Goal: Transaction & Acquisition: Purchase product/service

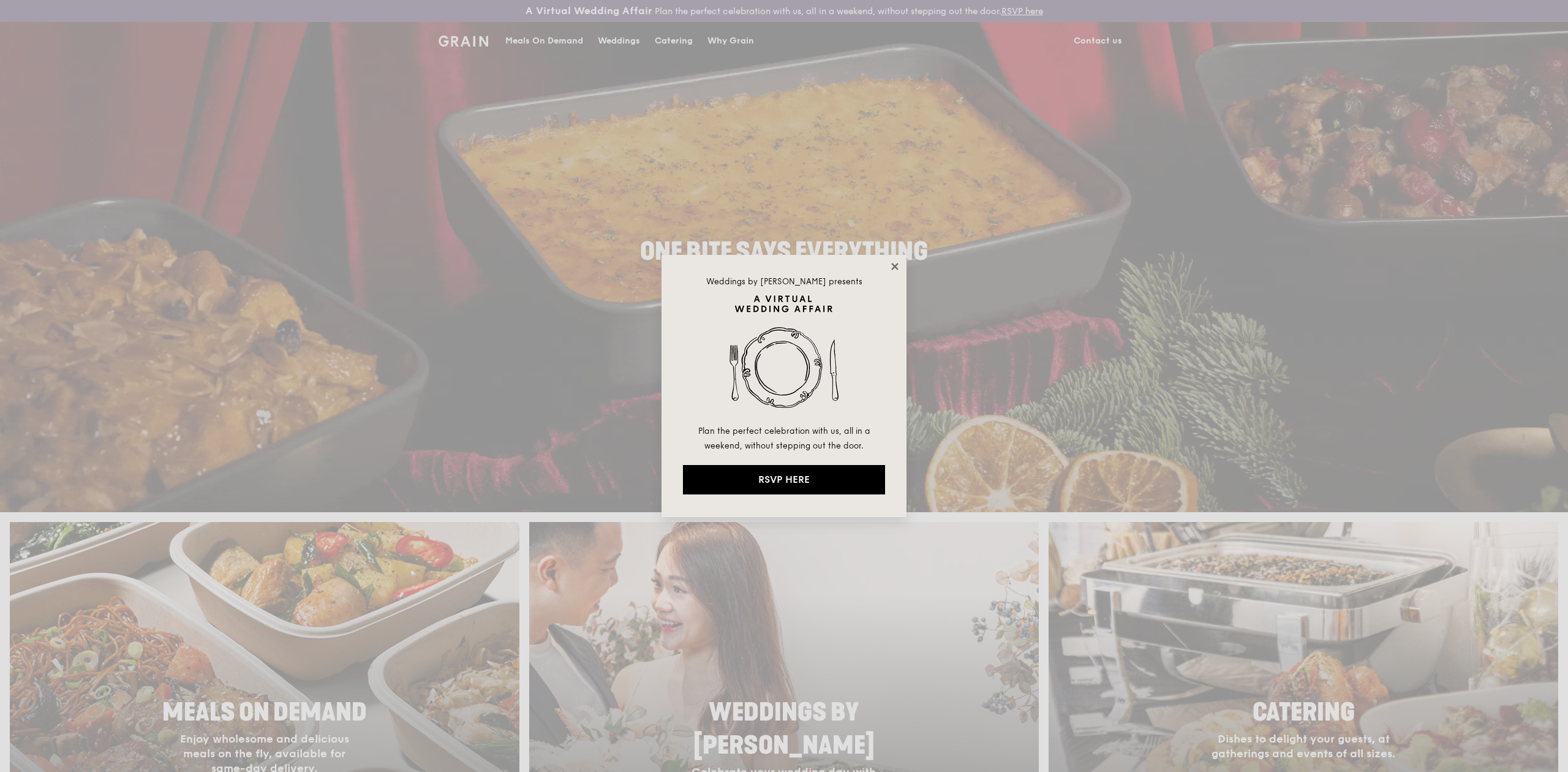
click at [897, 263] on icon at bounding box center [895, 267] width 11 height 11
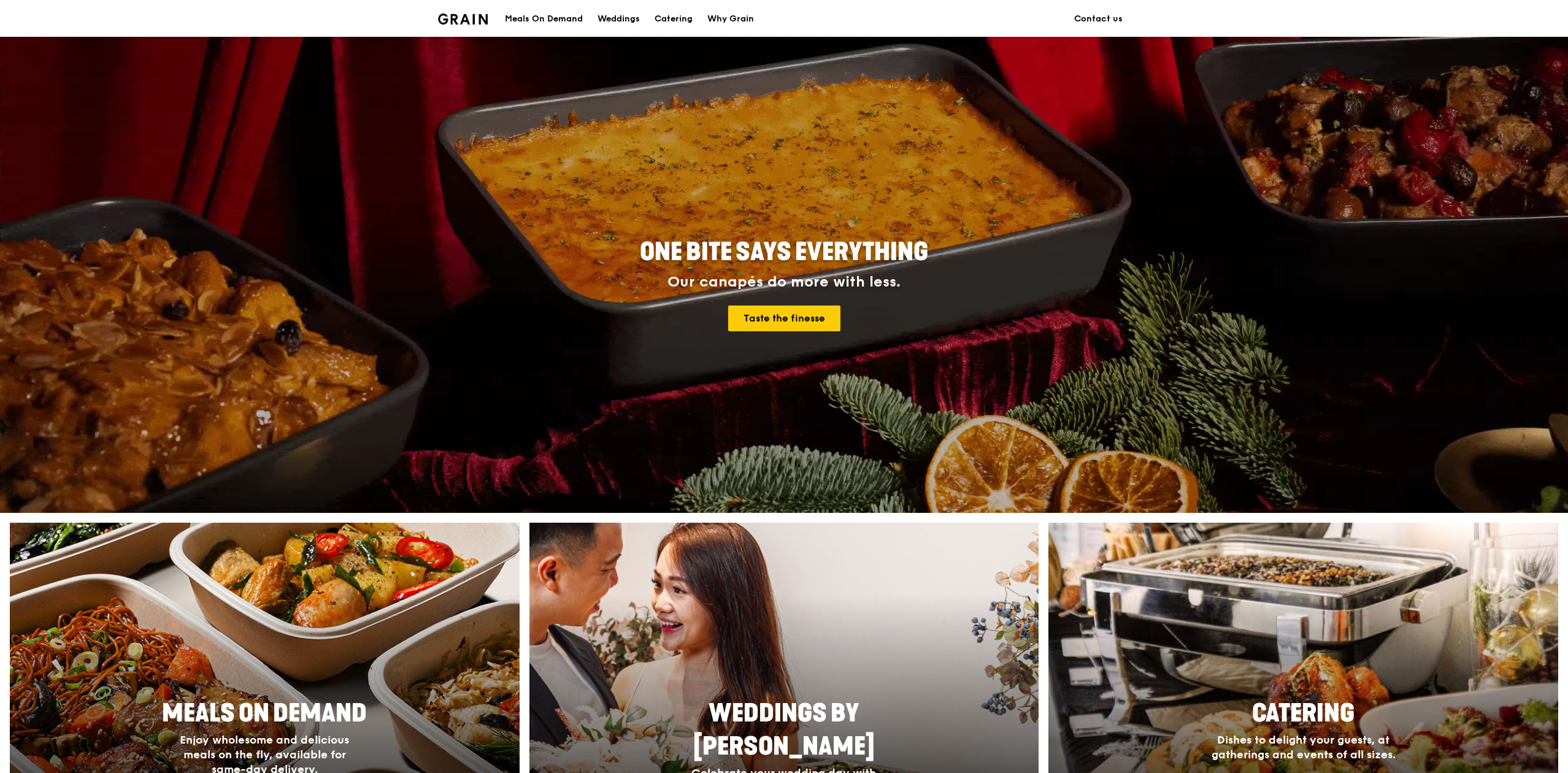
scroll to position [121, 0]
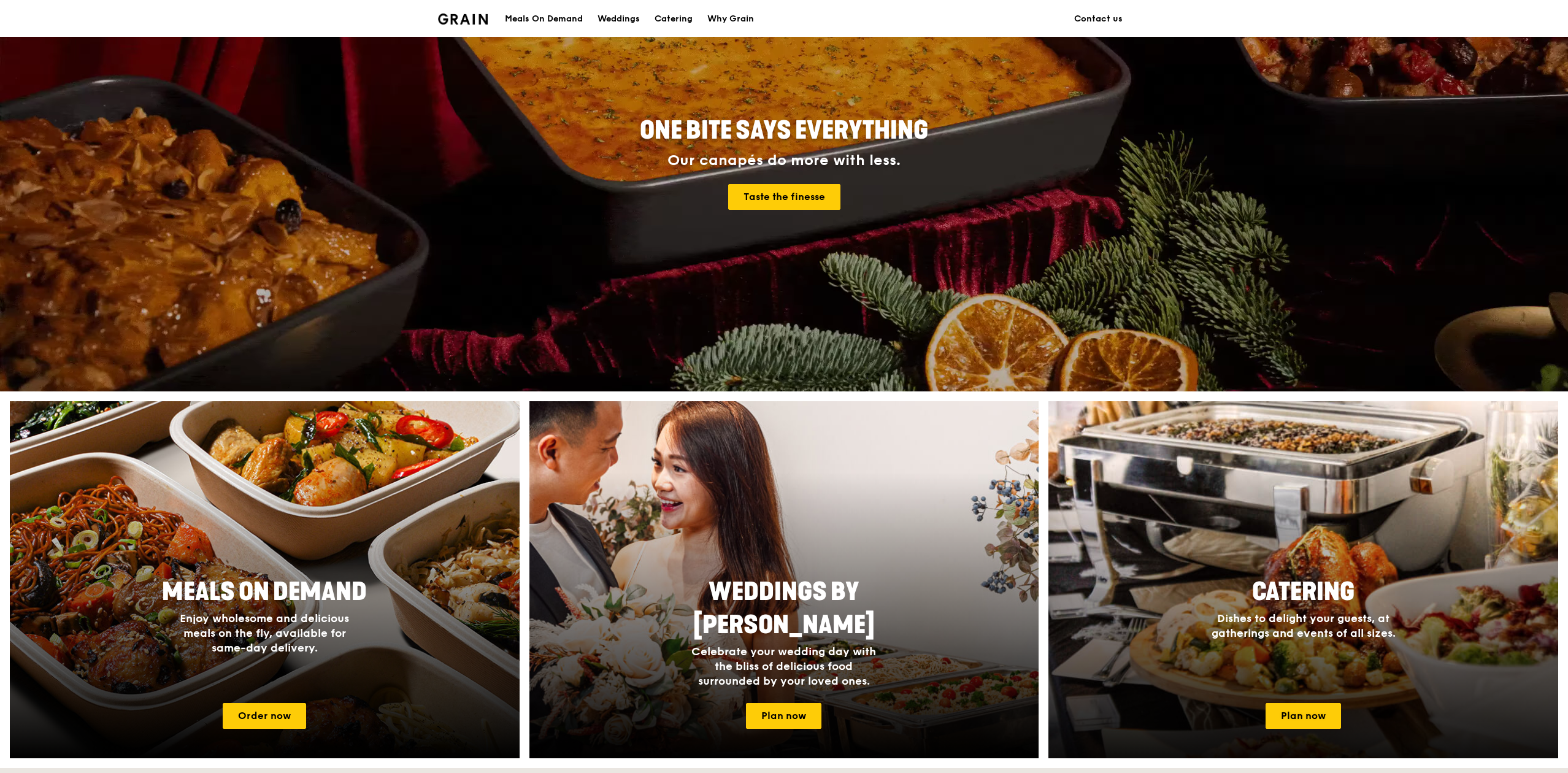
click at [1311, 560] on div at bounding box center [1304, 580] width 561 height 393
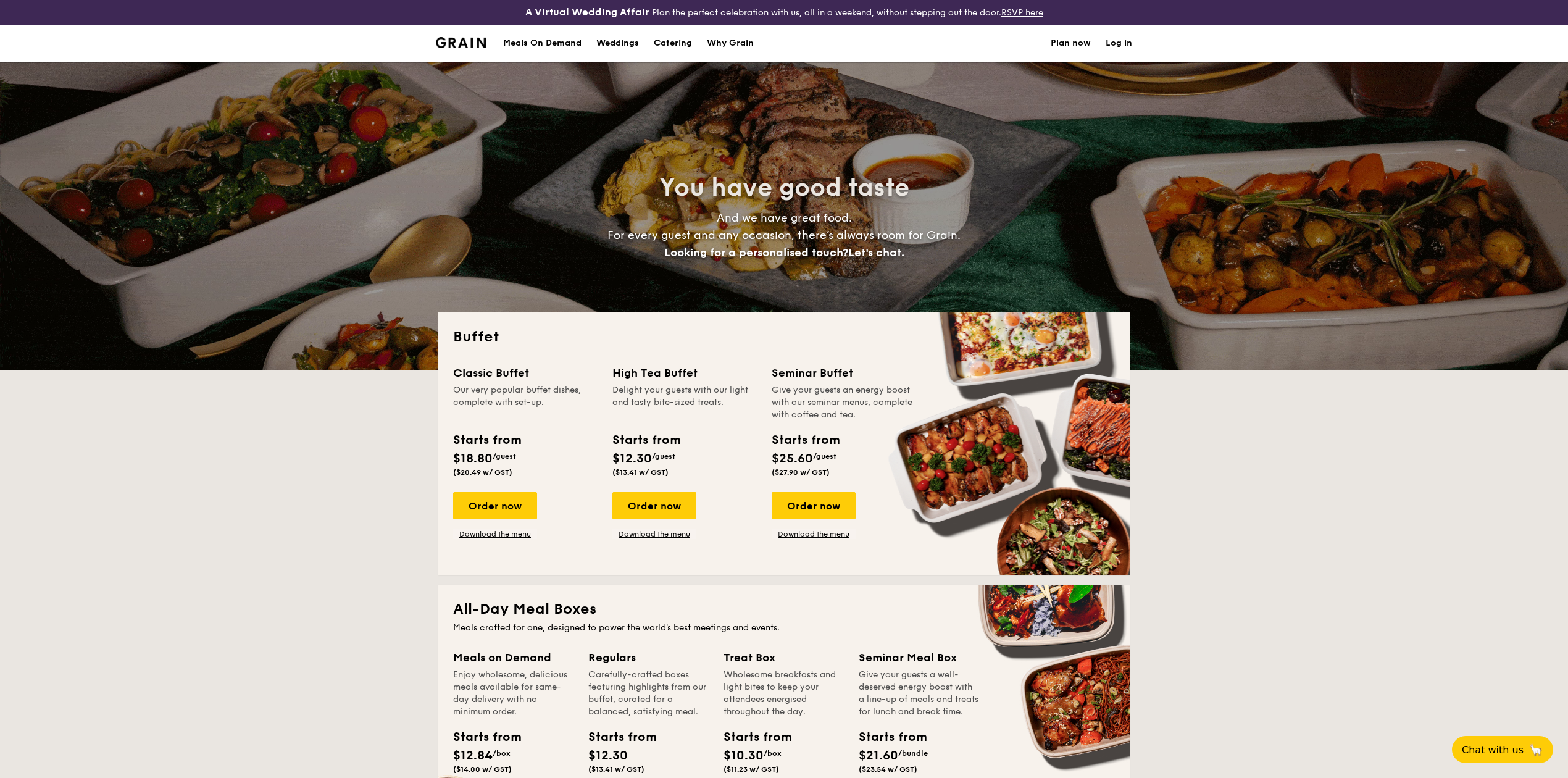
select select
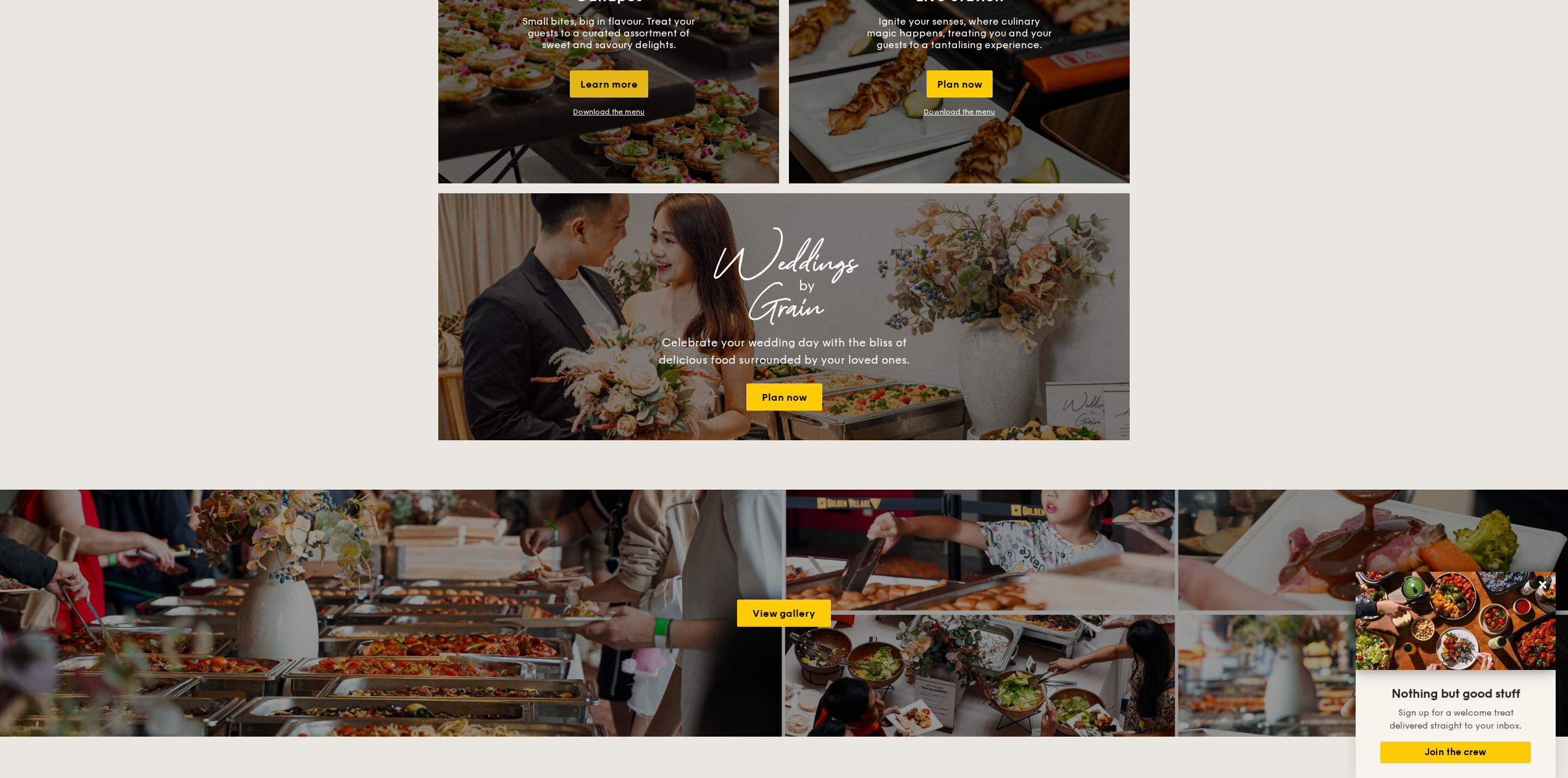
scroll to position [1085, 0]
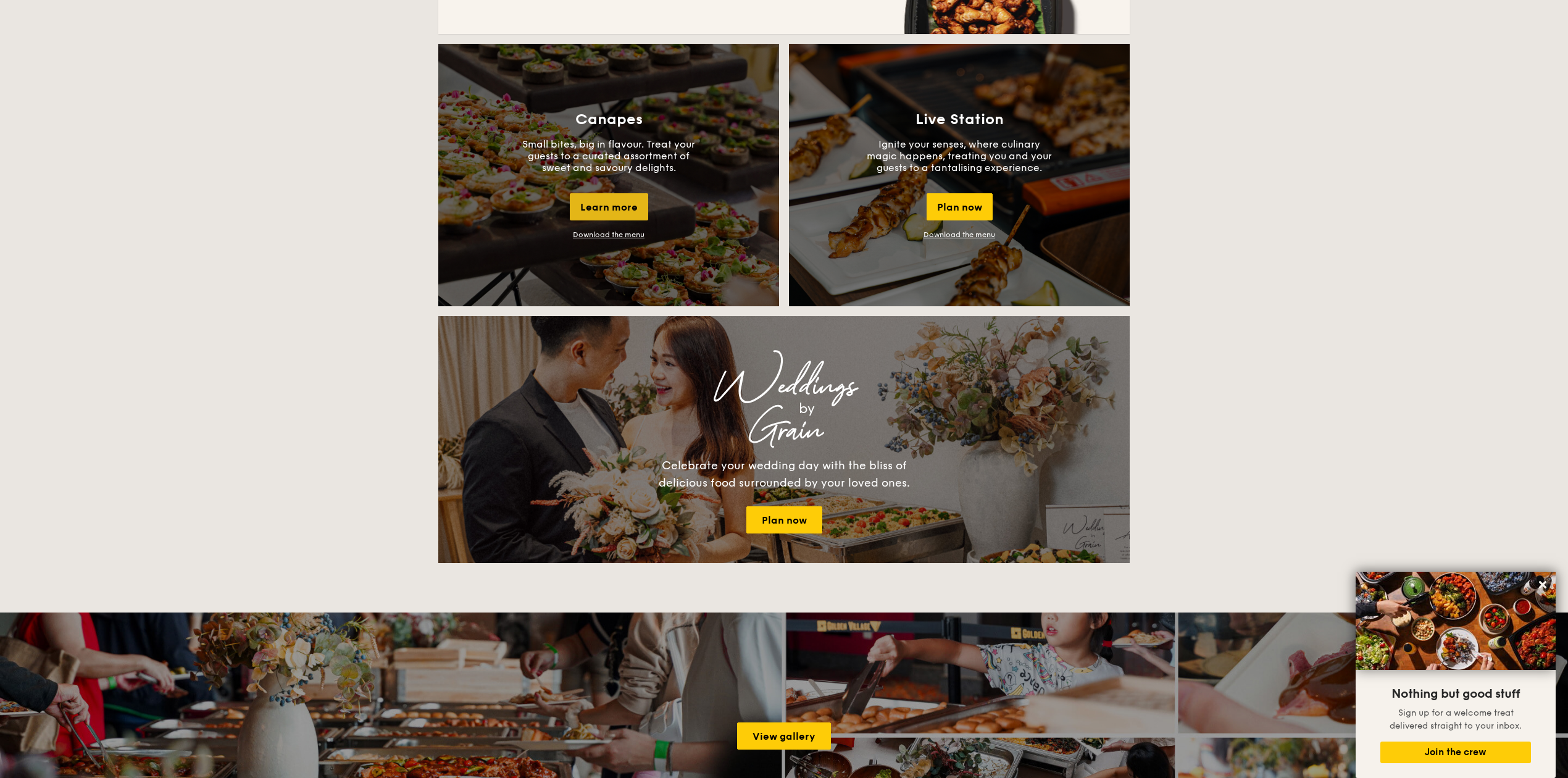
click at [617, 195] on div "Learn more" at bounding box center [609, 206] width 78 height 27
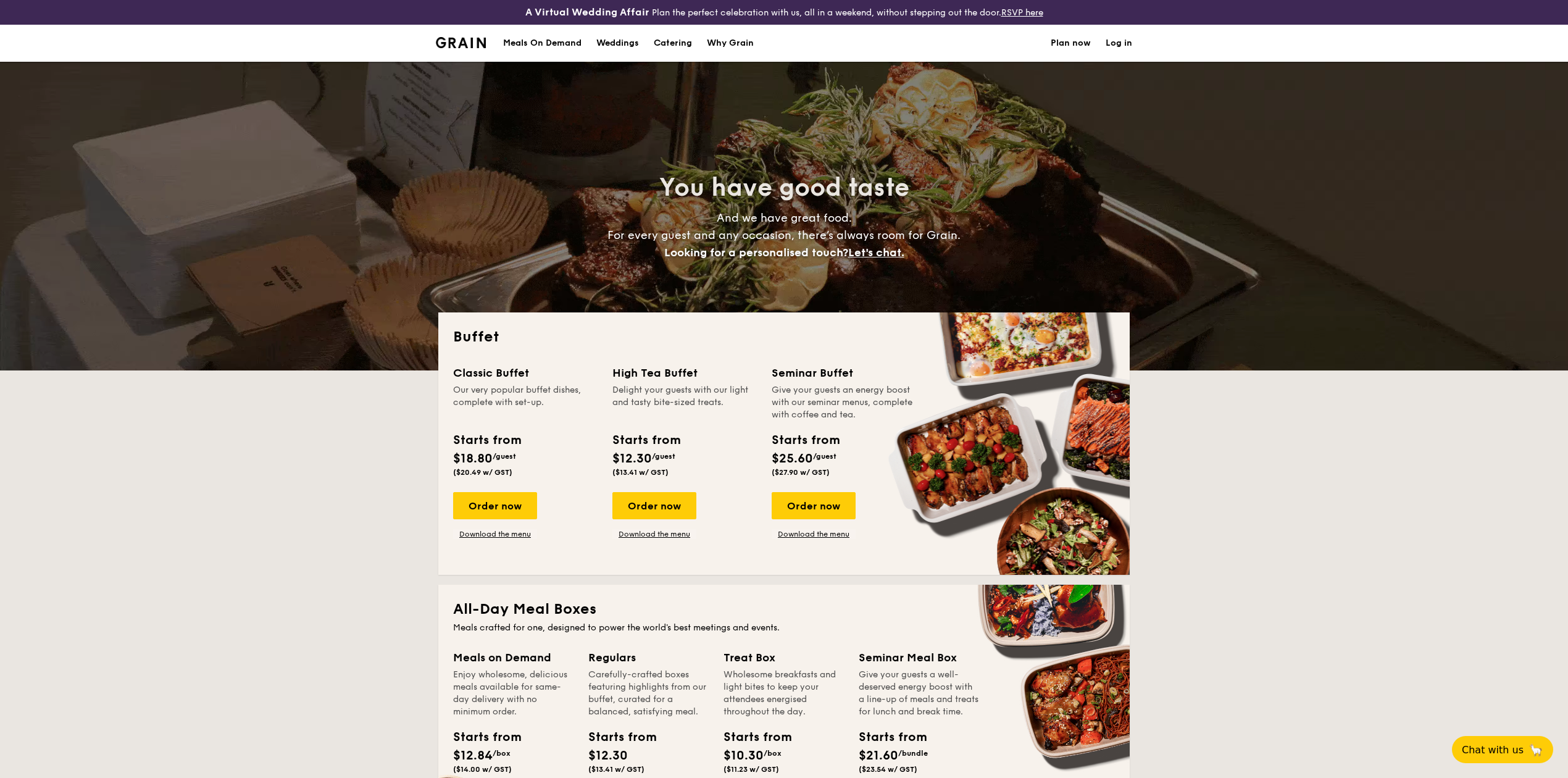
select select
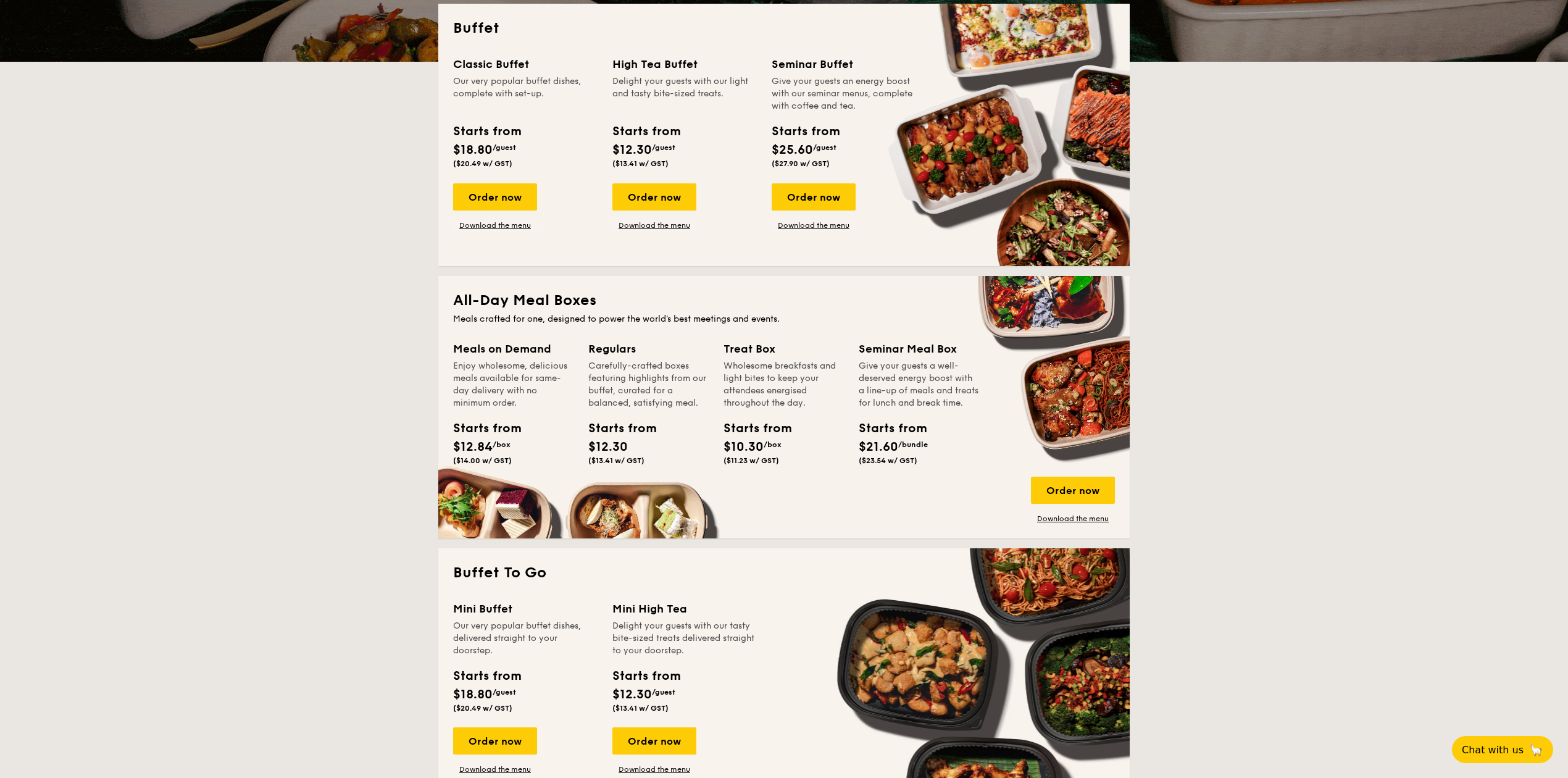
scroll to position [309, 0]
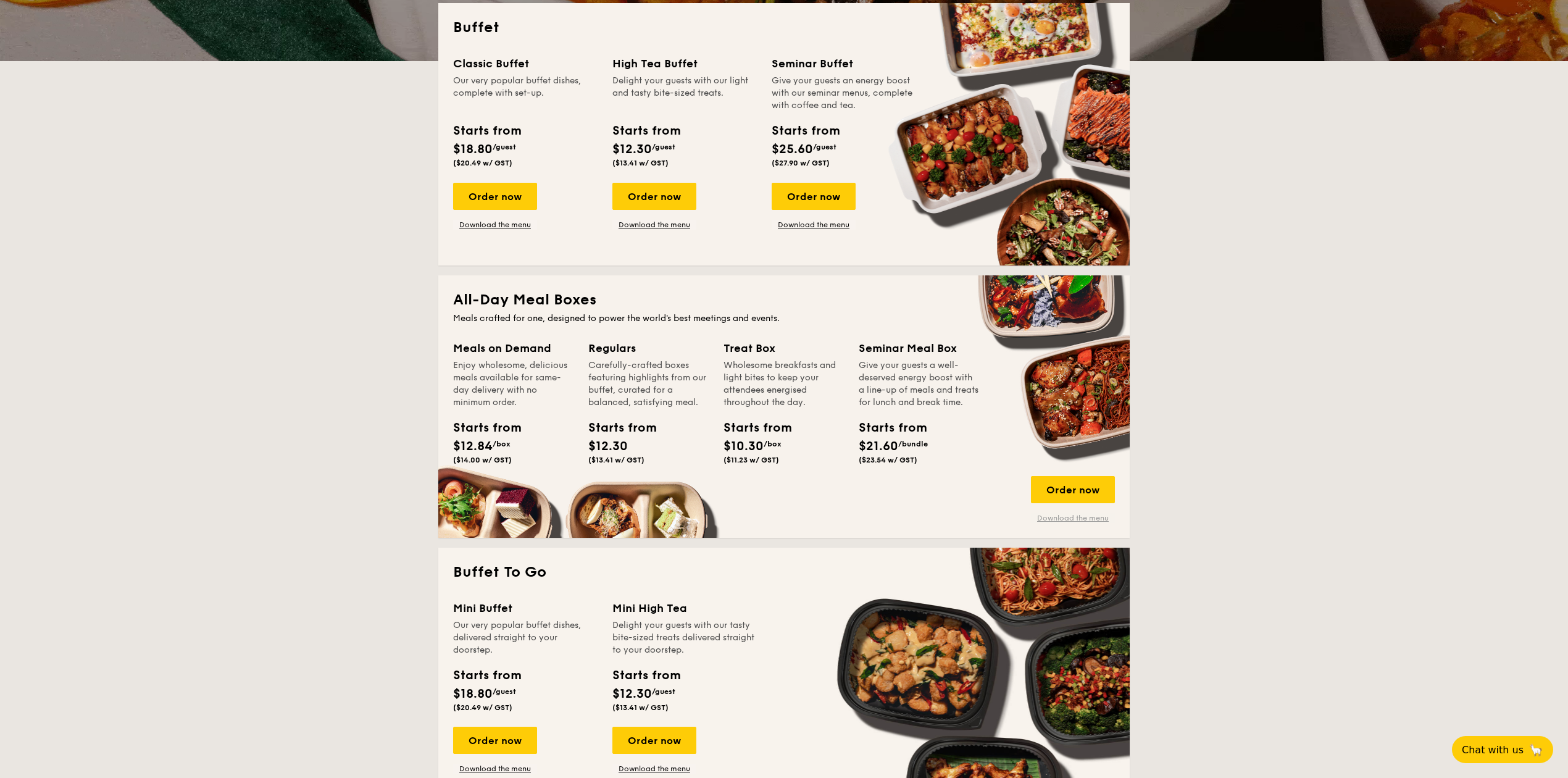
click at [1066, 516] on link "Download the menu" at bounding box center [1072, 518] width 84 height 10
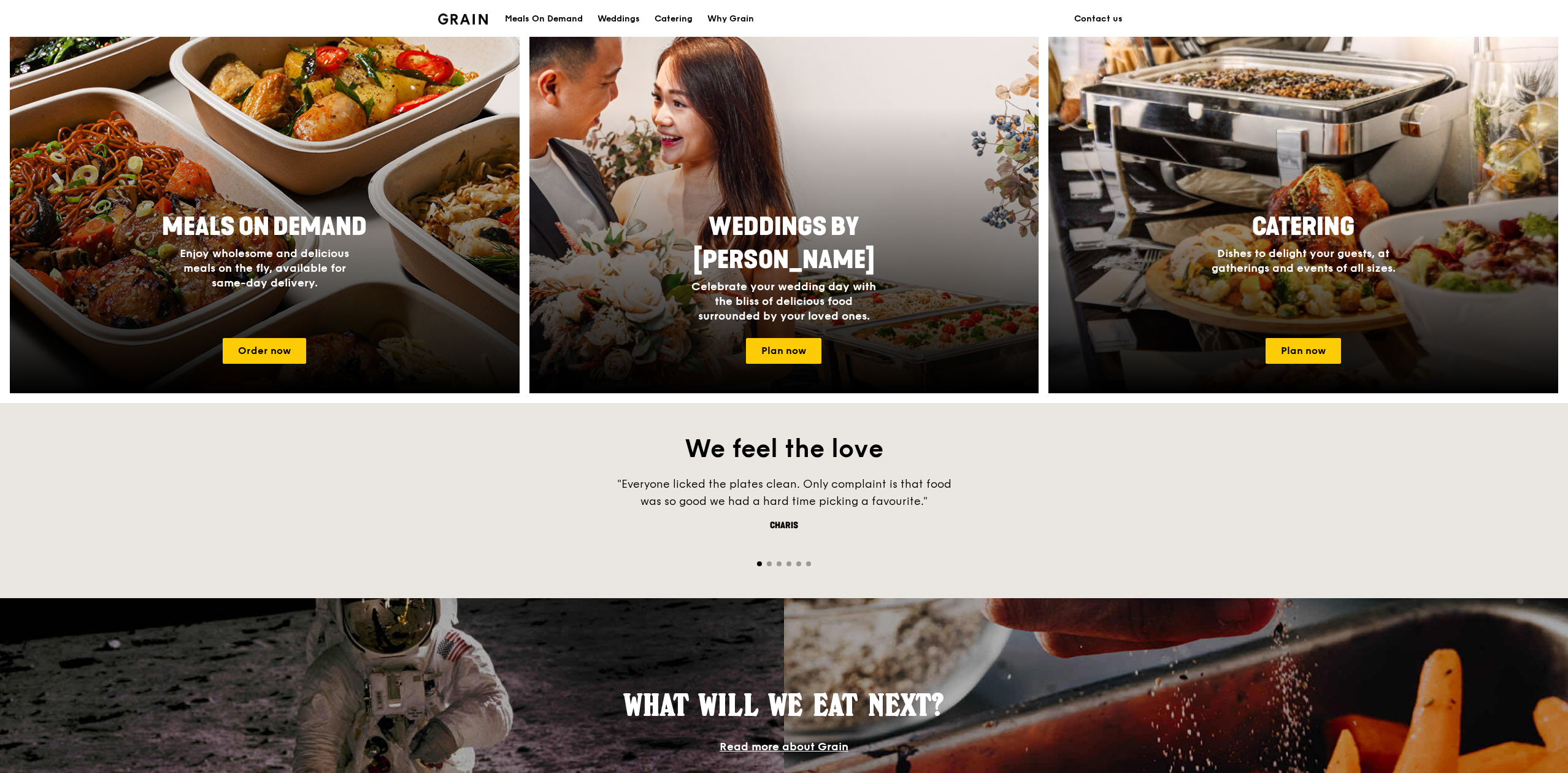
scroll to position [487, 0]
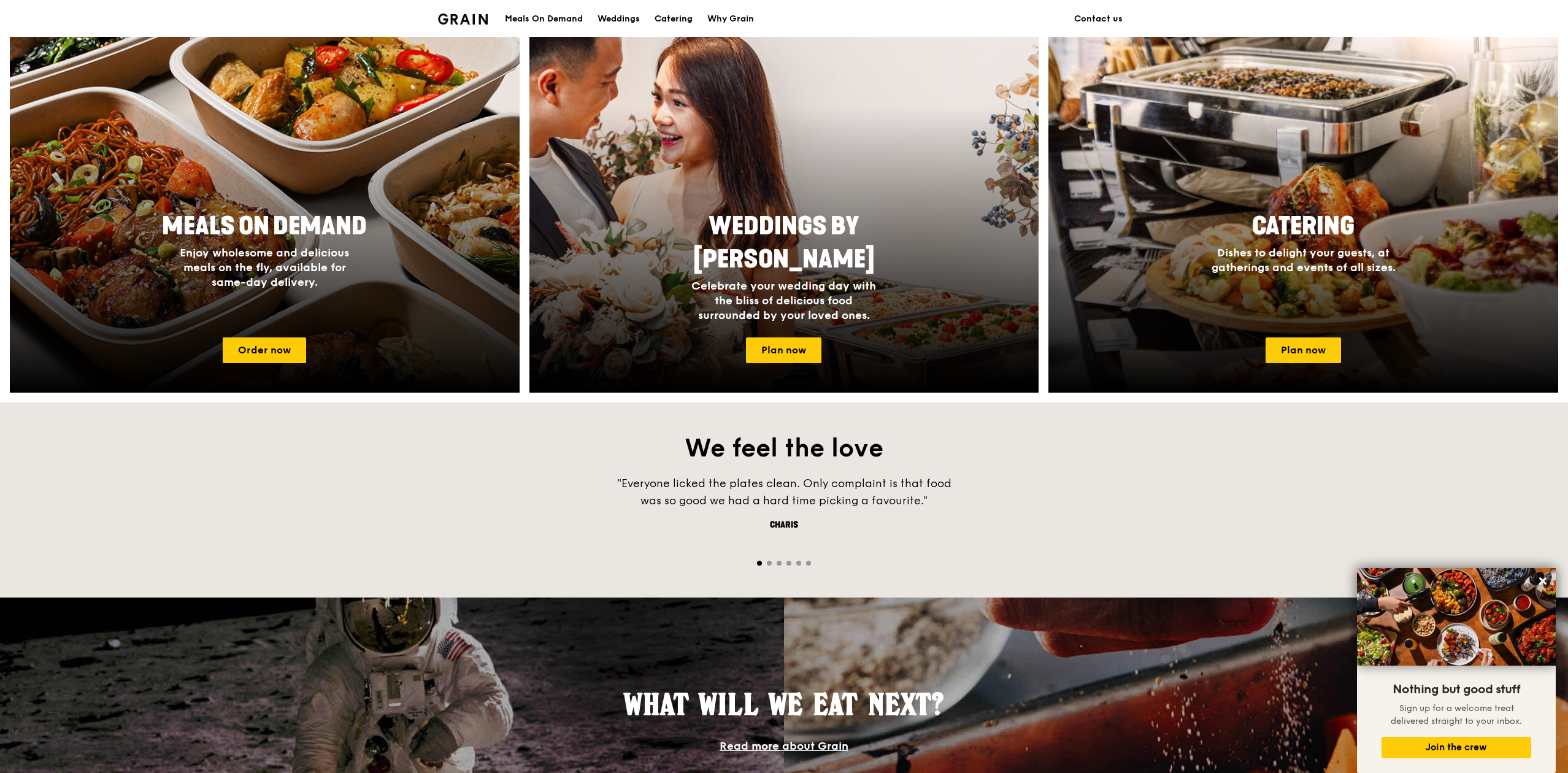
click at [670, 13] on div "Catering" at bounding box center [673, 19] width 38 height 37
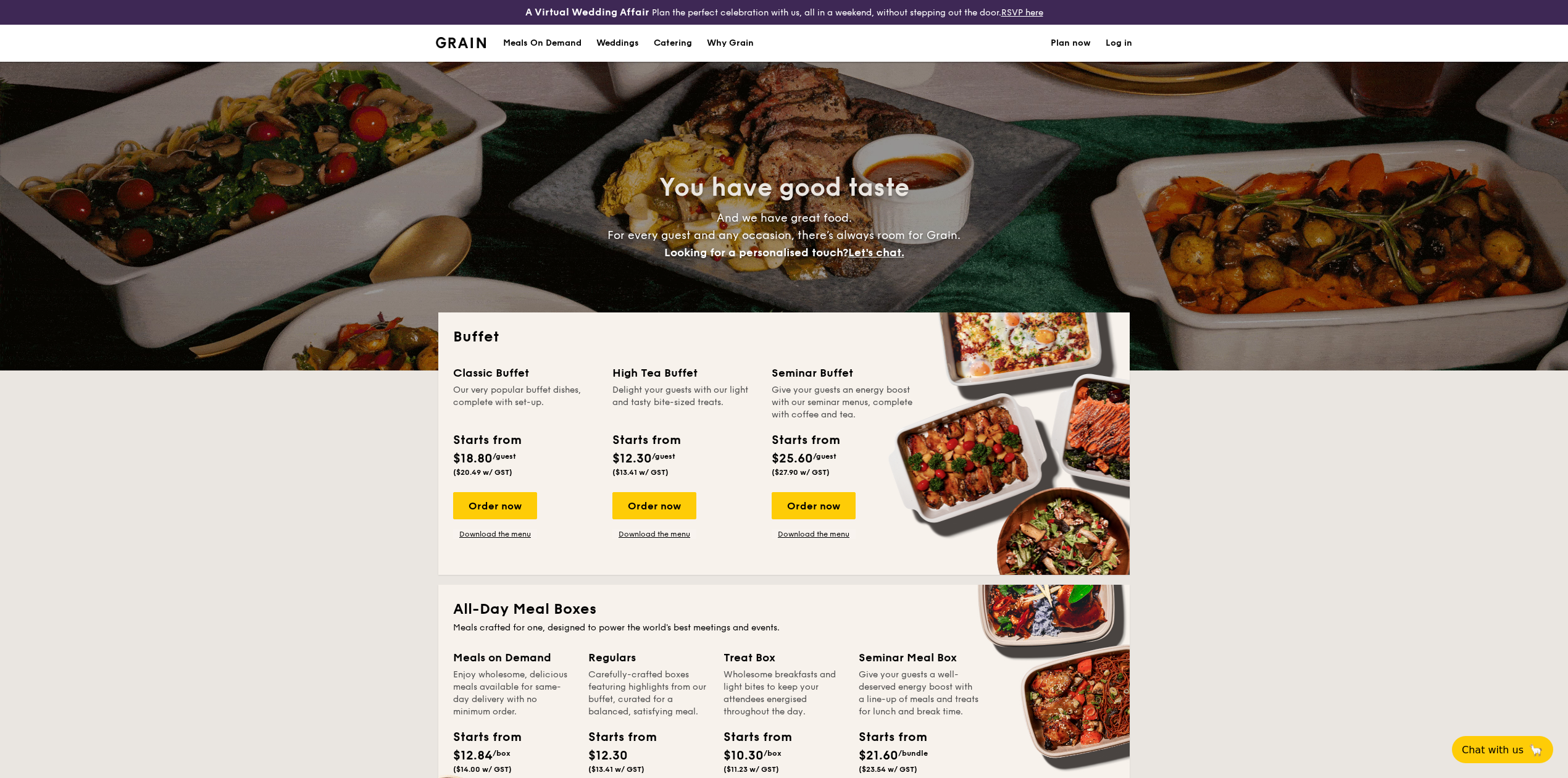
select select
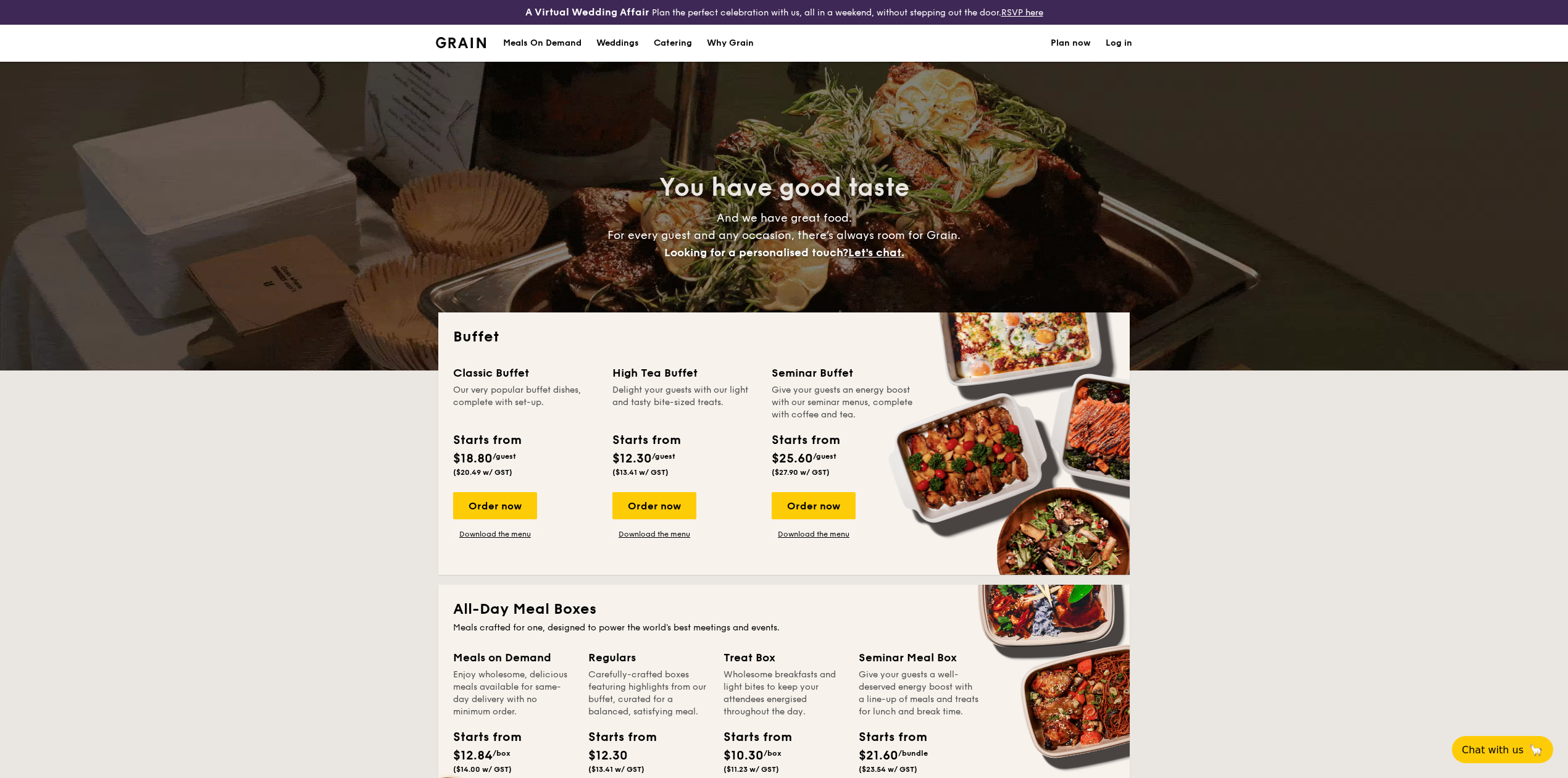
click at [562, 36] on div "Meals On Demand" at bounding box center [542, 43] width 78 height 37
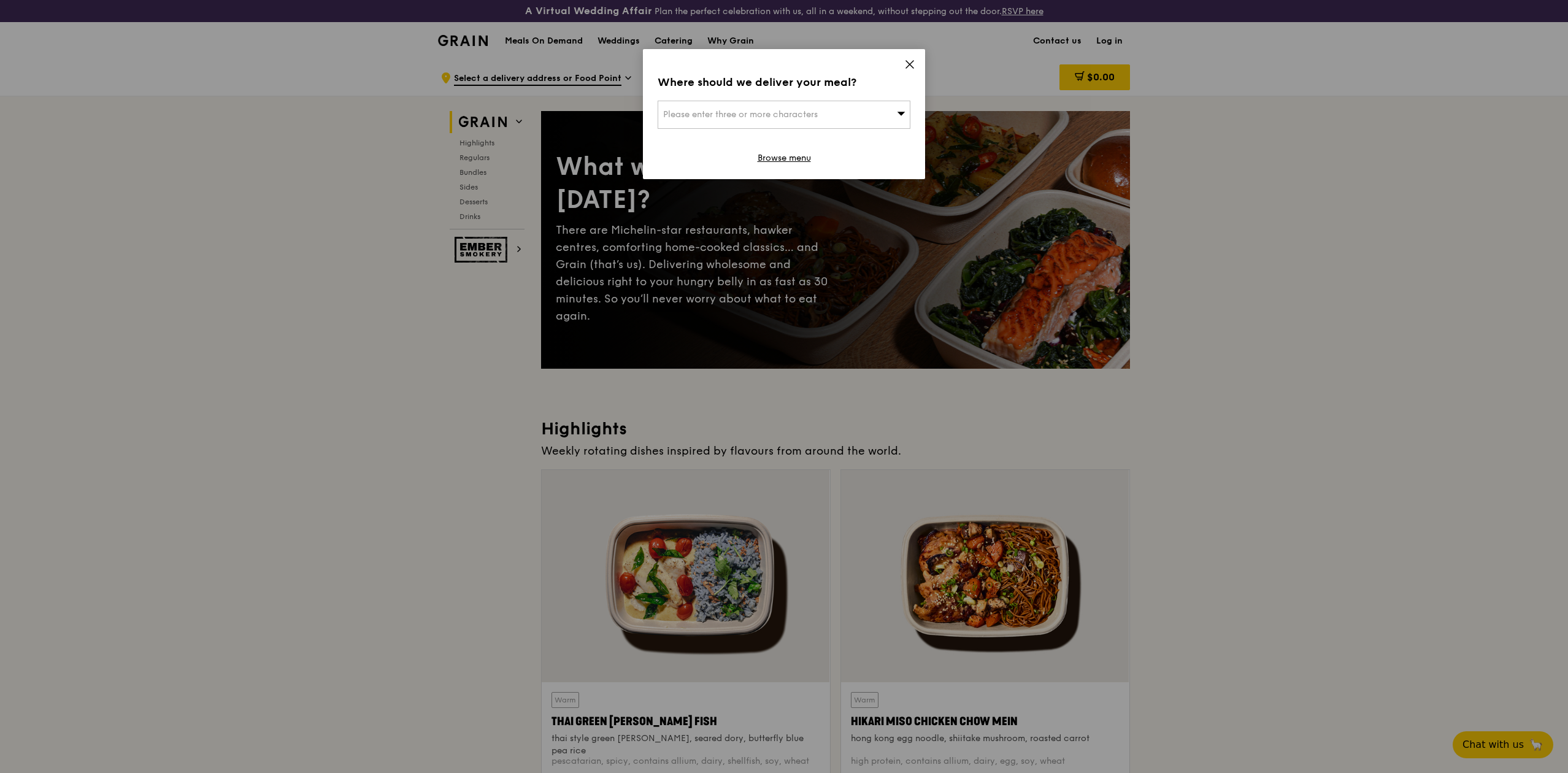
click at [756, 116] on span "Please enter three or more characters" at bounding box center [740, 114] width 154 height 11
type input "038985"
click at [743, 137] on div "5 Temasek Boulevard" at bounding box center [754, 139] width 182 height 12
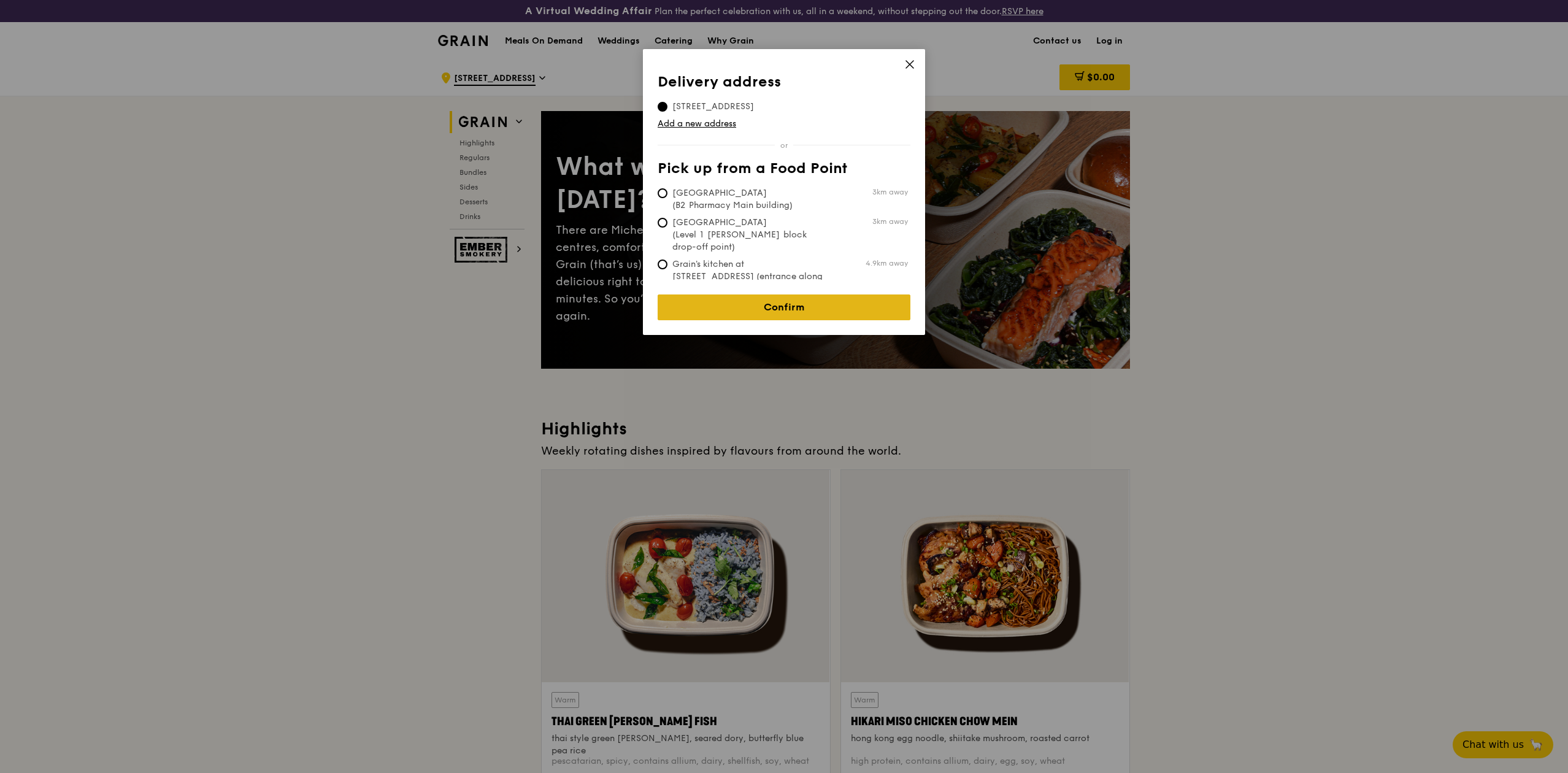
click at [850, 300] on link "Confirm" at bounding box center [784, 308] width 253 height 26
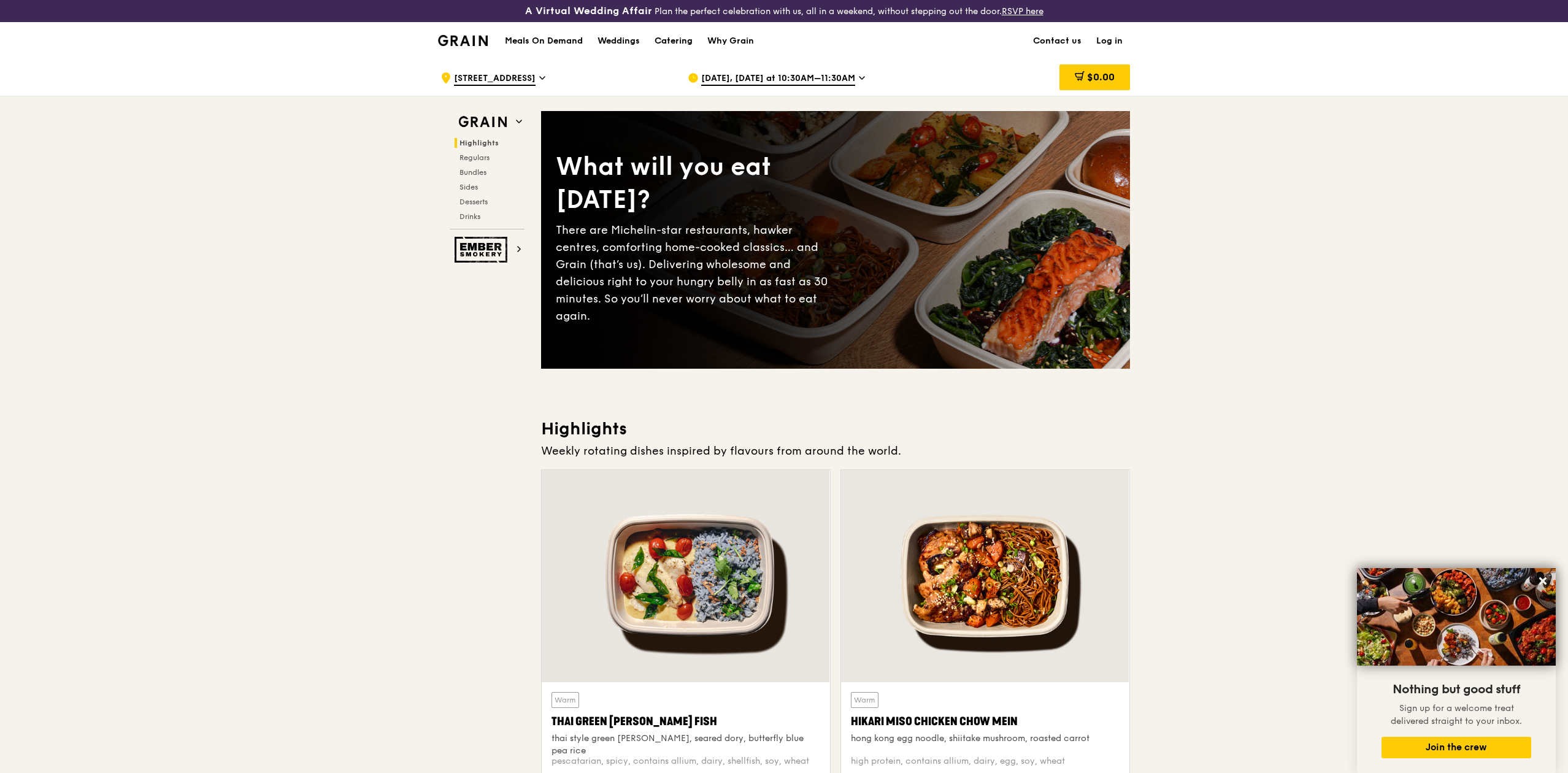
click at [668, 40] on div "Catering" at bounding box center [673, 41] width 38 height 37
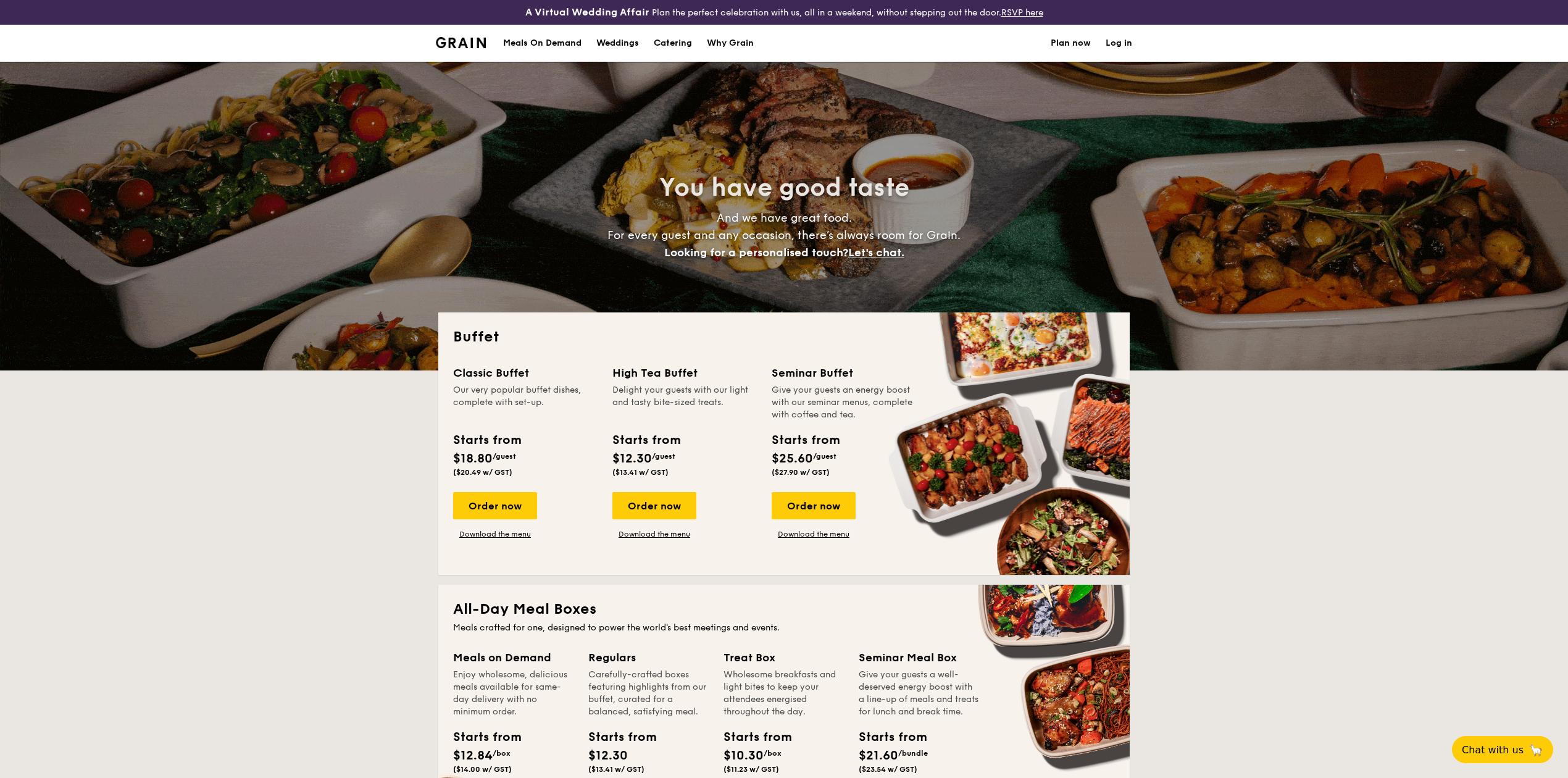
select select
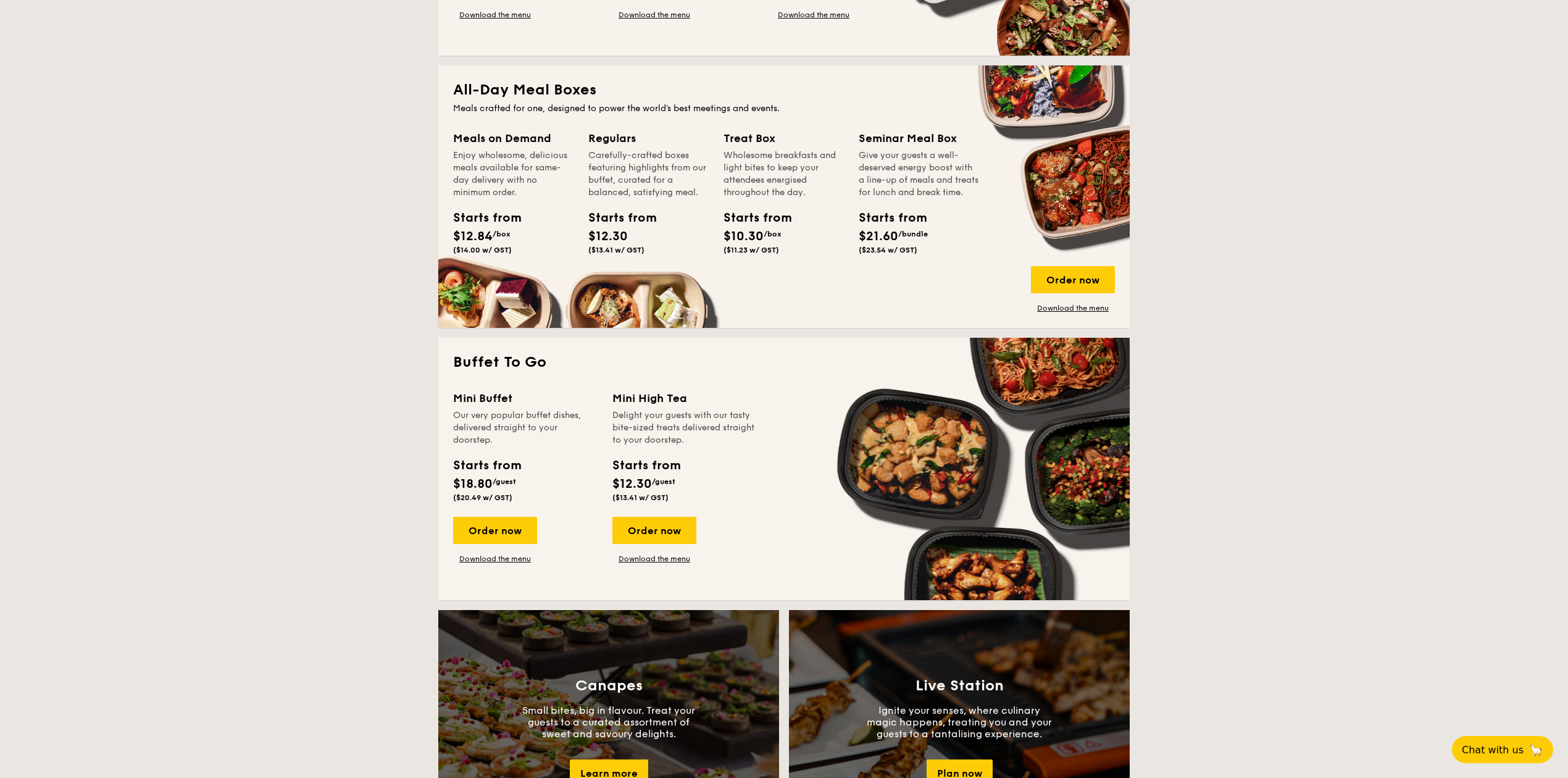
scroll to position [519, 0]
click at [1069, 284] on div "Order now" at bounding box center [1072, 280] width 84 height 27
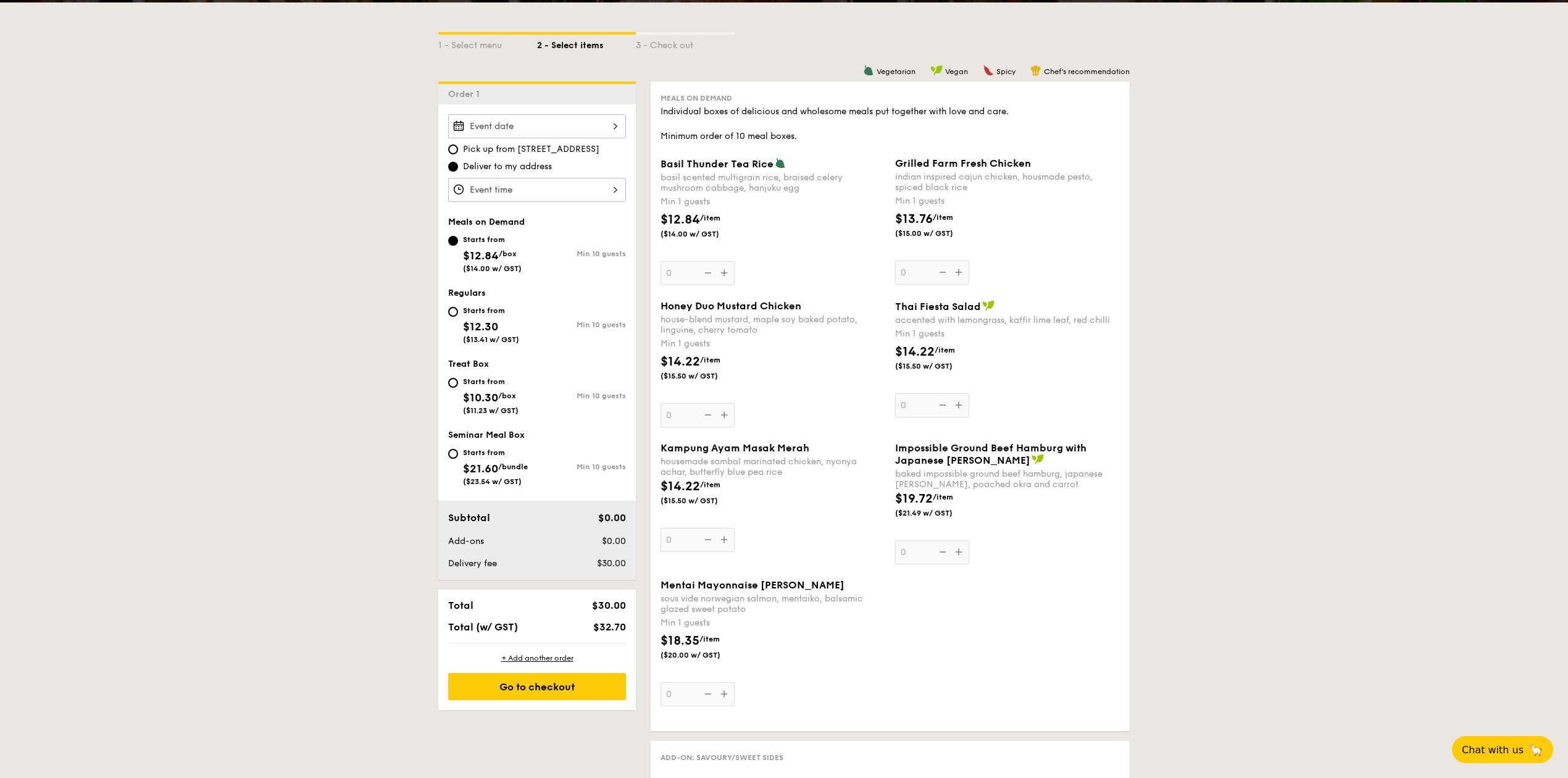
scroll to position [292, 0]
click at [455, 393] on div "Starts from $10.30 /box ($11.23 w/ GST)" at bounding box center [492, 393] width 89 height 41
click at [455, 387] on input "Starts from $10.30 /box ($11.23 w/ GST) Min 10 guests" at bounding box center [453, 382] width 10 height 10
radio input "true"
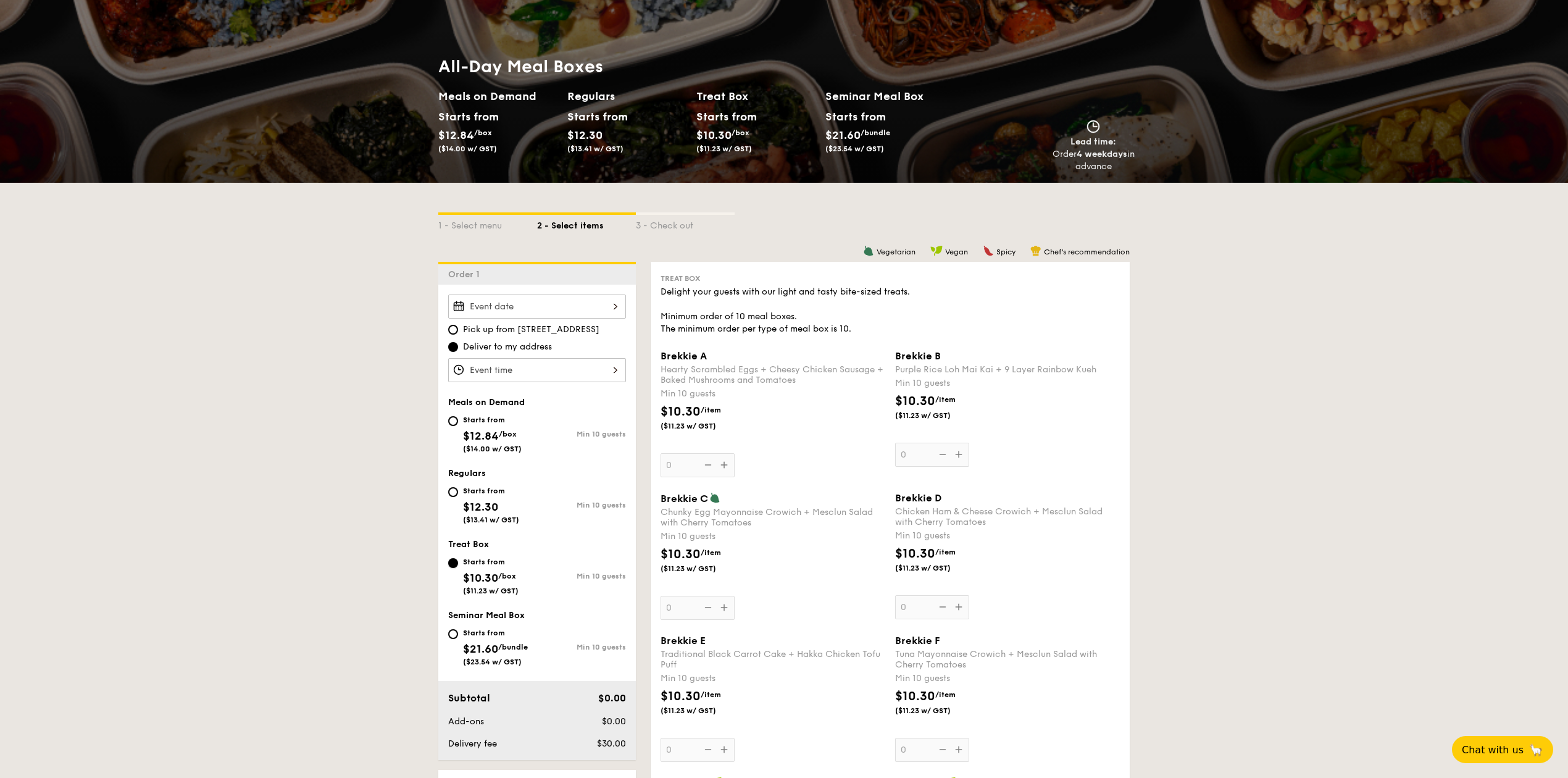
scroll to position [111, 0]
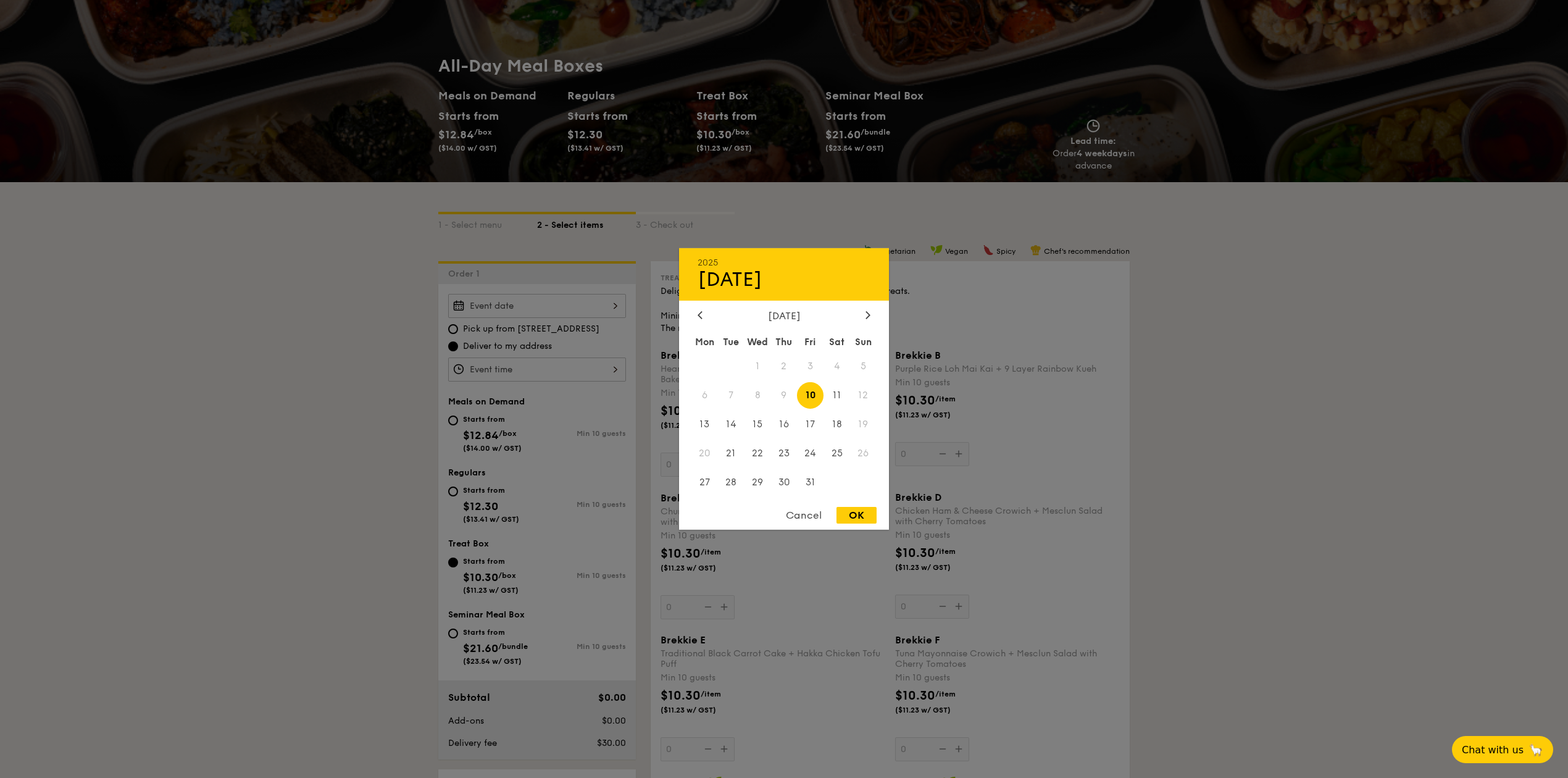
click at [610, 311] on div "2025 Oct [DATE] Tue Wed Thu Fri Sat Sun 1 2 3 4 5 6 7 8 9 10 11 12 13 14 15 16 …" at bounding box center [536, 306] width 178 height 24
click at [806, 519] on div "Cancel" at bounding box center [804, 515] width 60 height 17
